Goal: Find specific page/section: Find specific page/section

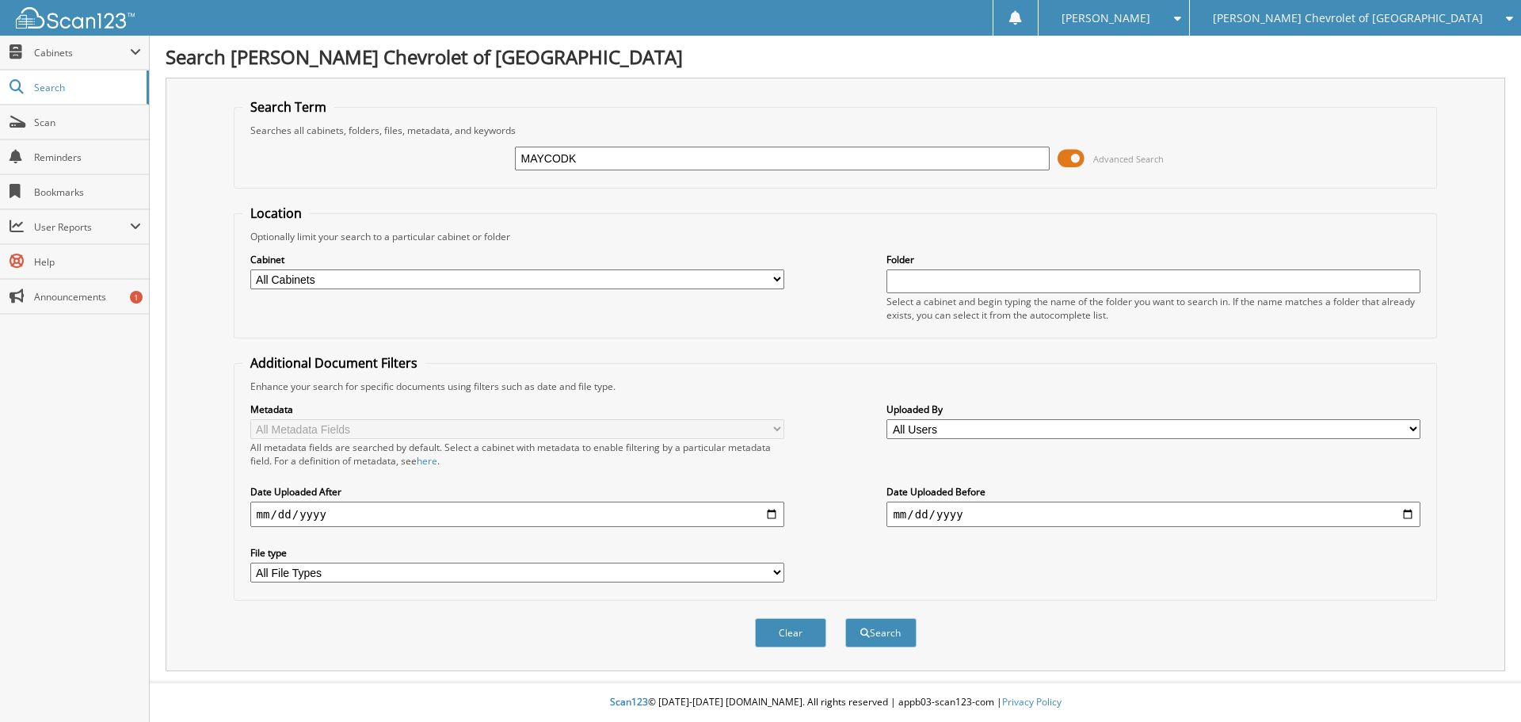
type input "MAYCODK"
click at [845, 618] on button "Search" at bounding box center [880, 632] width 71 height 29
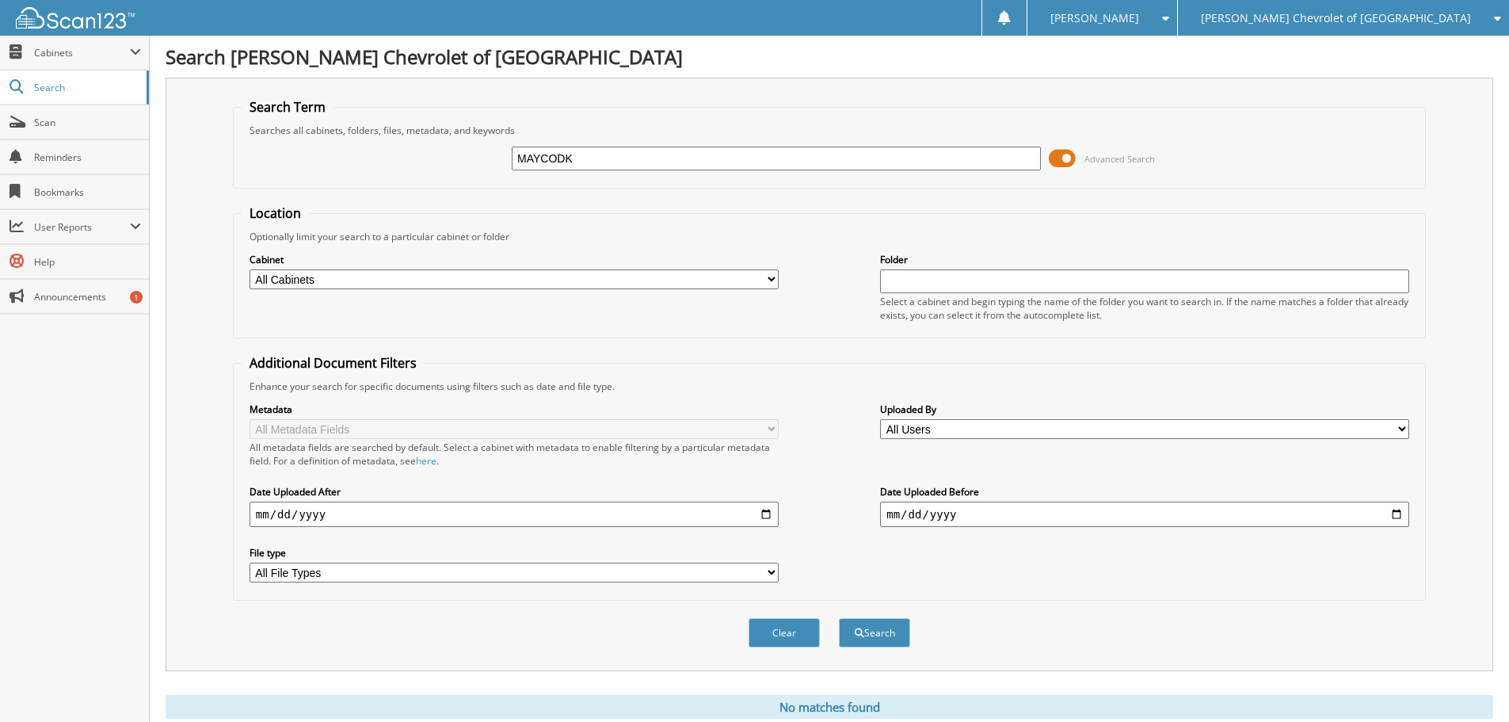
drag, startPoint x: 592, startPoint y: 162, endPoint x: 250, endPoint y: 157, distance: 341.5
click at [250, 157] on div "MAYCODK Advanced Search" at bounding box center [830, 158] width 1176 height 43
type input "MAYCOCK"
click at [839, 618] on button "Search" at bounding box center [874, 632] width 71 height 29
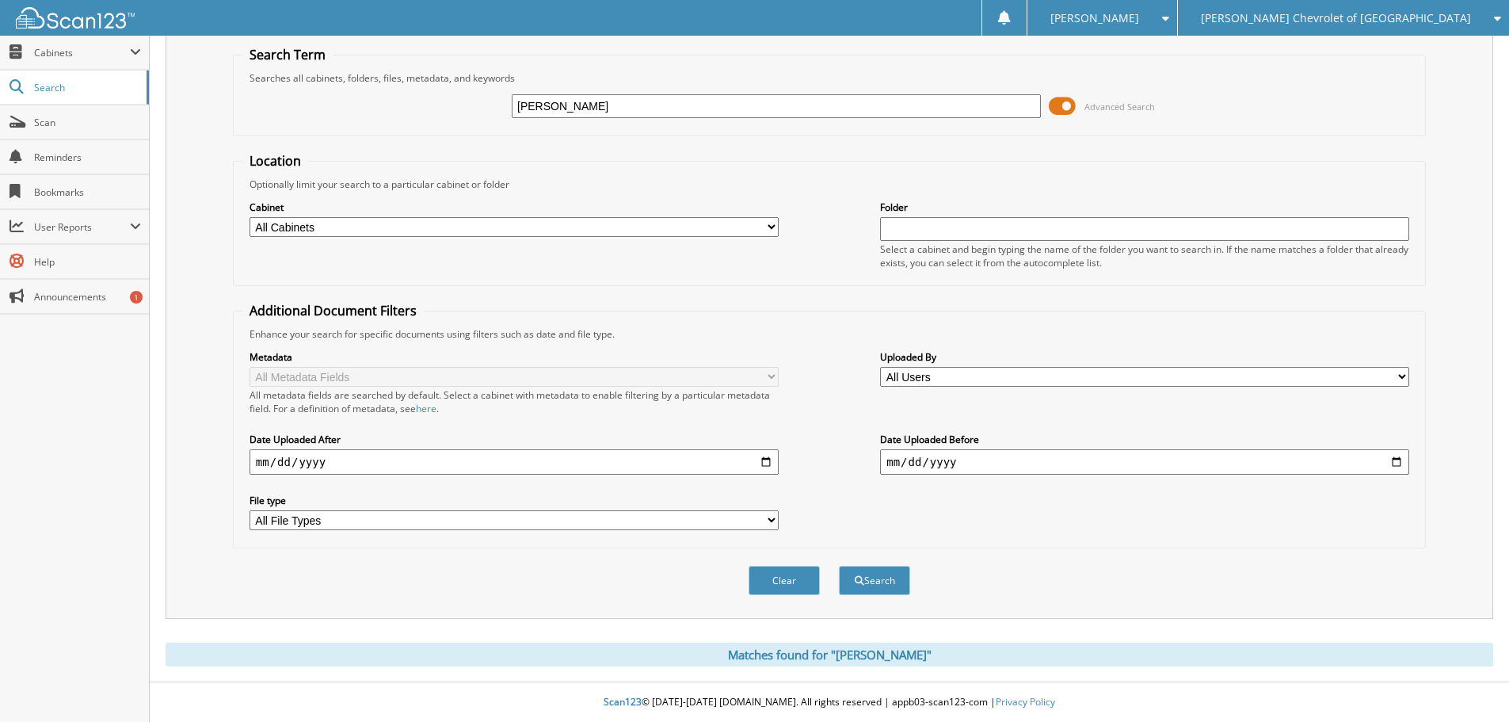
click at [589, 99] on input "[PERSON_NAME]" at bounding box center [776, 106] width 529 height 24
type input "MAYCOCKPS"
click at [839, 566] on button "Search" at bounding box center [874, 580] width 71 height 29
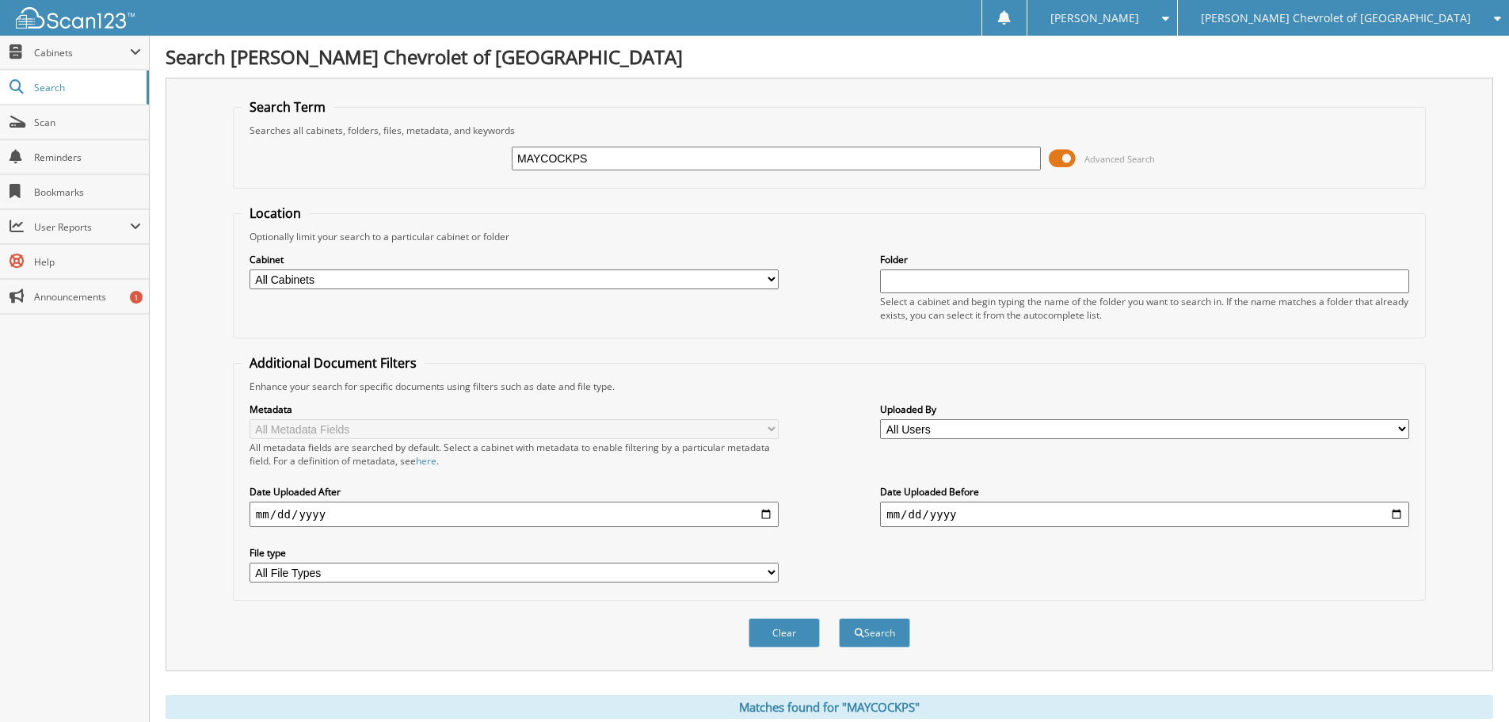
drag, startPoint x: 616, startPoint y: 166, endPoint x: 466, endPoint y: 151, distance: 150.6
click at [466, 151] on div "MAYCOCKPS Advanced Search" at bounding box center [830, 158] width 1176 height 43
click at [1358, 10] on div "[PERSON_NAME] Chevrolet of [GEOGRAPHIC_DATA]" at bounding box center [1343, 18] width 315 height 36
click at [1356, 51] on link "[PERSON_NAME] Kia" at bounding box center [1343, 50] width 331 height 28
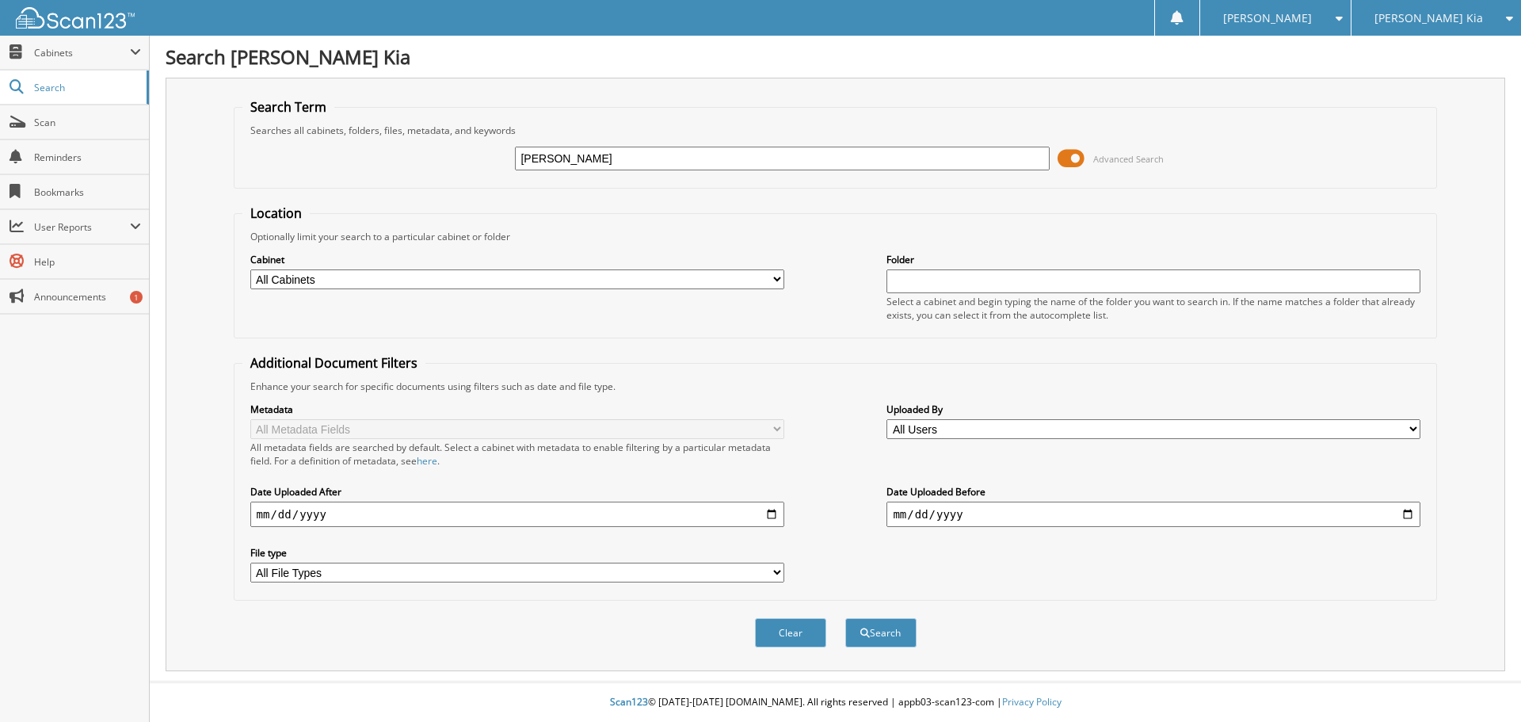
type input "[PERSON_NAME]"
click at [845, 618] on button "Search" at bounding box center [880, 632] width 71 height 29
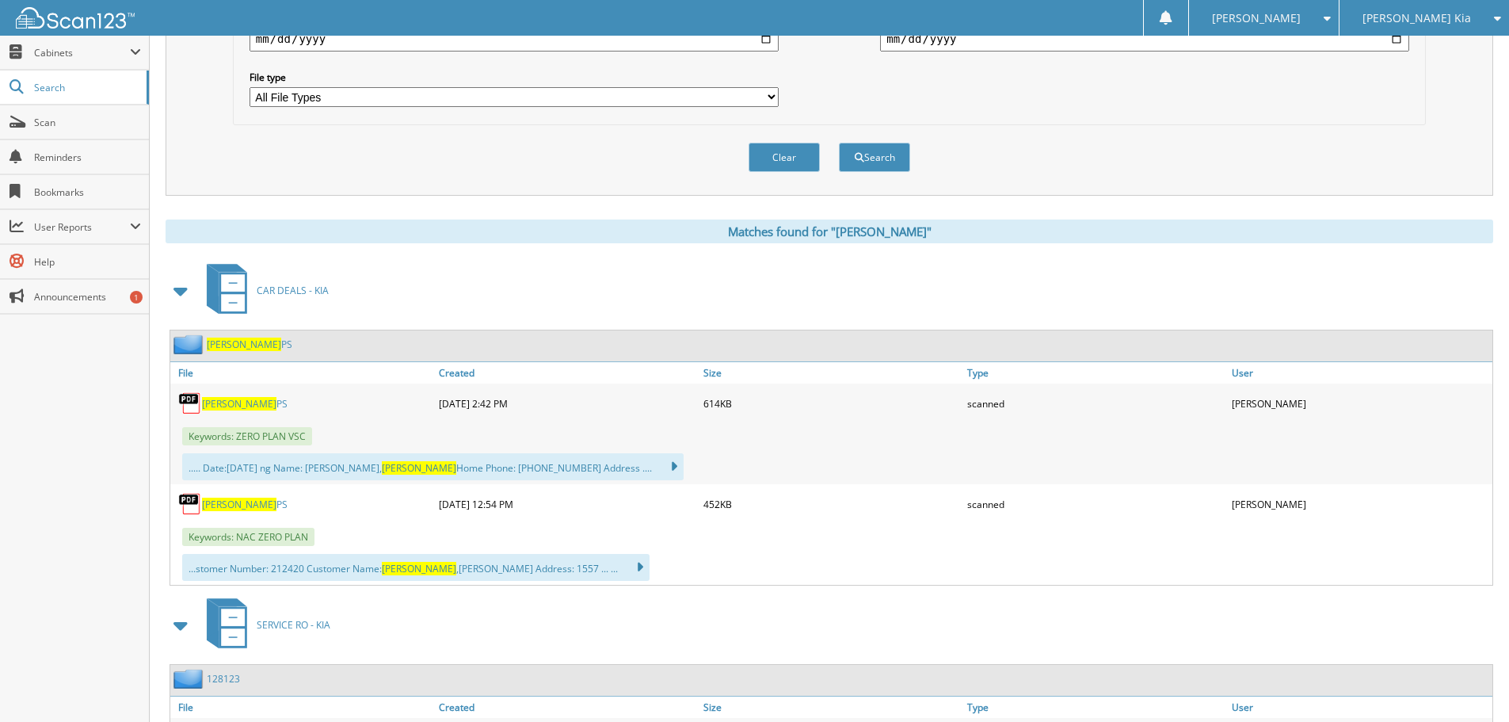
scroll to position [555, 0]
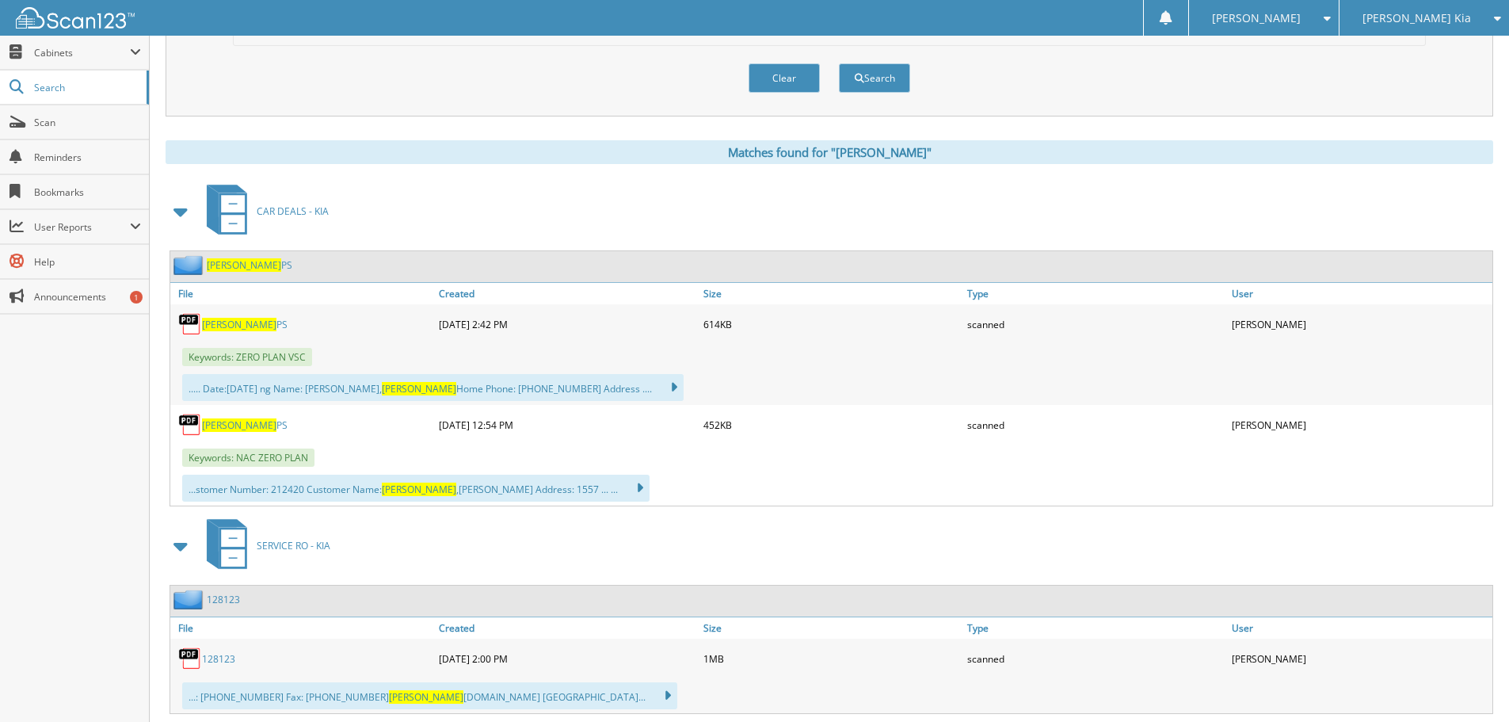
click at [230, 428] on span "[PERSON_NAME]" at bounding box center [239, 424] width 74 height 13
click at [242, 421] on span "[PERSON_NAME]" at bounding box center [239, 424] width 74 height 13
